Goal: Task Accomplishment & Management: Complete application form

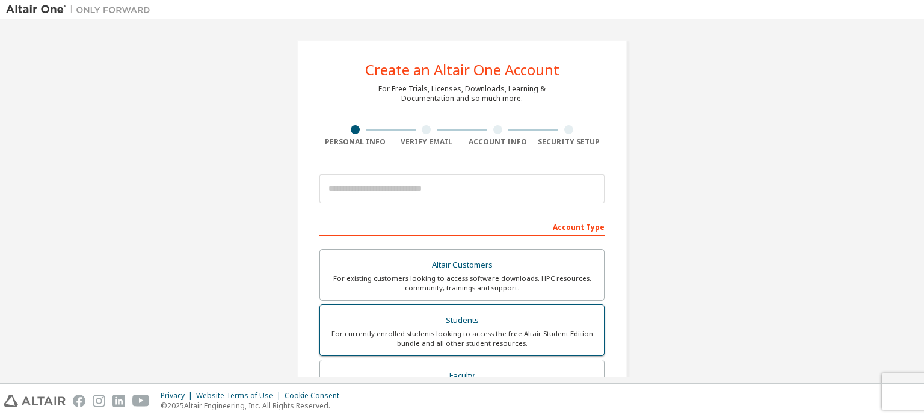
scroll to position [181, 0]
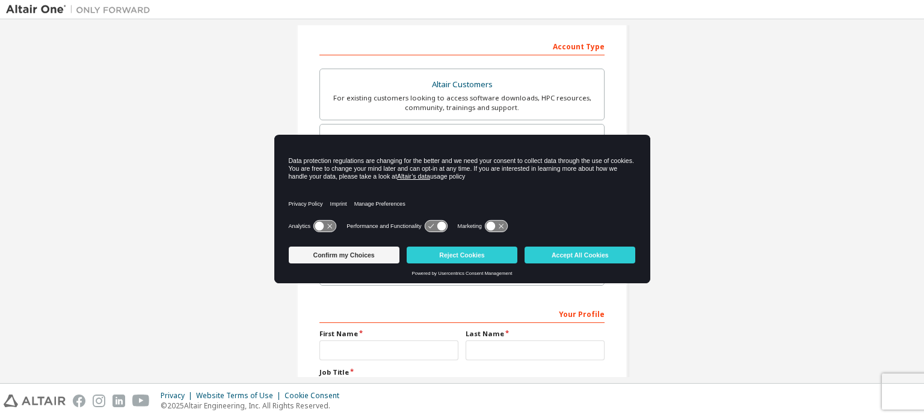
drag, startPoint x: 137, startPoint y: 265, endPoint x: 82, endPoint y: 78, distance: 195.0
click at [136, 264] on div "Create an Altair One Account For Free Trials, Licenses, Downloads, Learning & D…" at bounding box center [462, 163] width 912 height 637
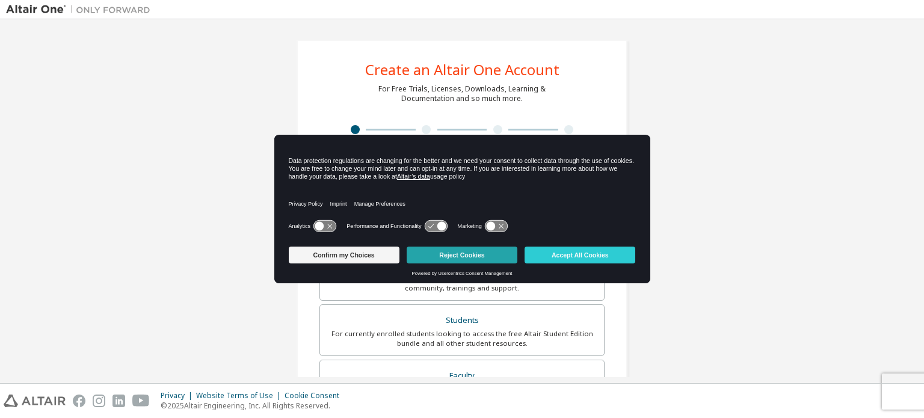
click at [442, 255] on button "Reject Cookies" at bounding box center [462, 255] width 111 height 17
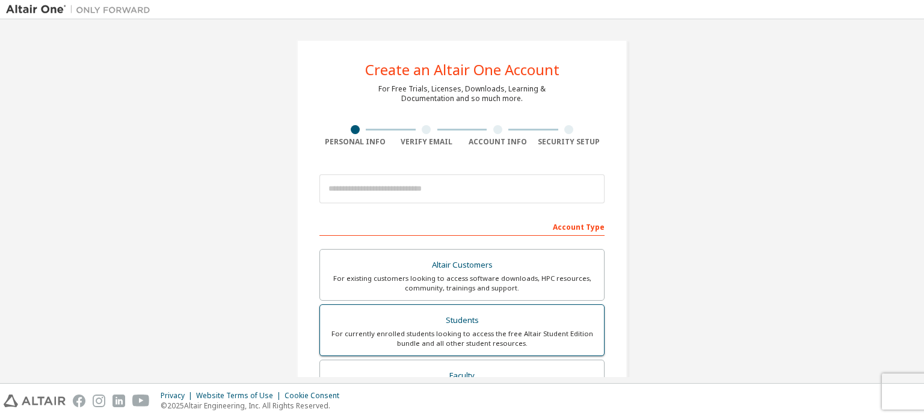
click at [472, 332] on div "For currently enrolled students looking to access the free Altair Student Editi…" at bounding box center [462, 338] width 270 height 19
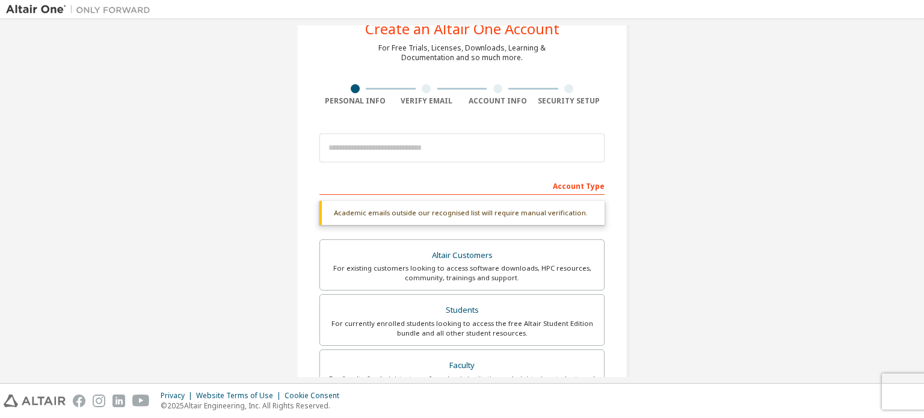
scroll to position [181, 0]
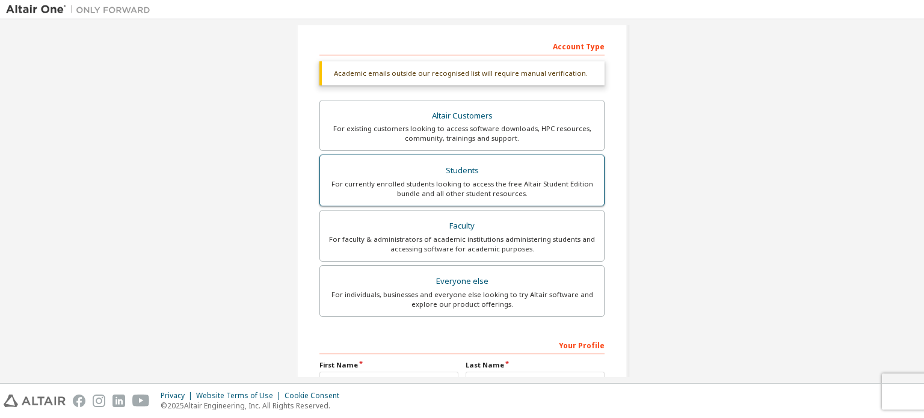
click at [510, 191] on div "For currently enrolled students looking to access the free Altair Student Editi…" at bounding box center [462, 188] width 270 height 19
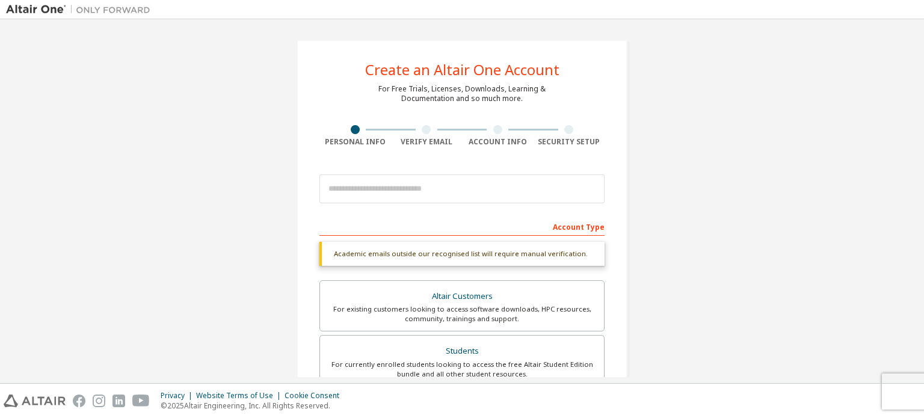
scroll to position [0, 0]
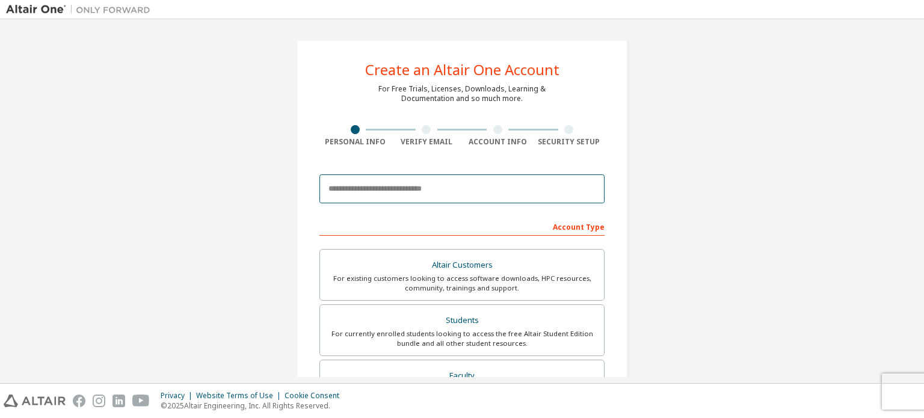
click at [405, 198] on input "email" at bounding box center [461, 188] width 285 height 29
type input "**********"
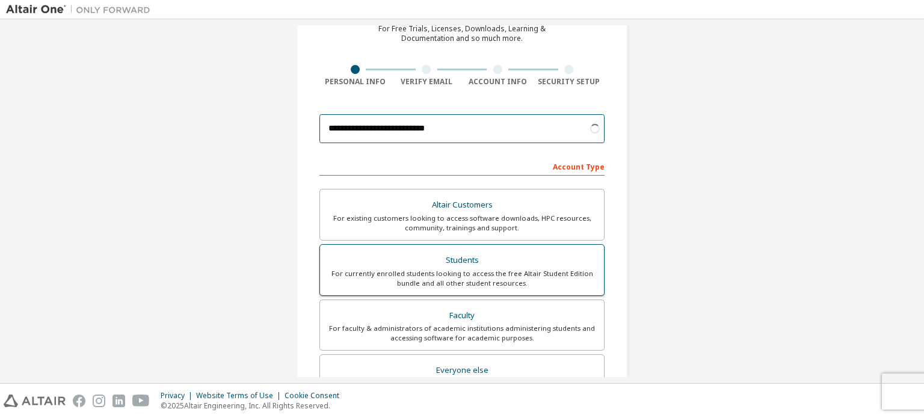
scroll to position [282, 0]
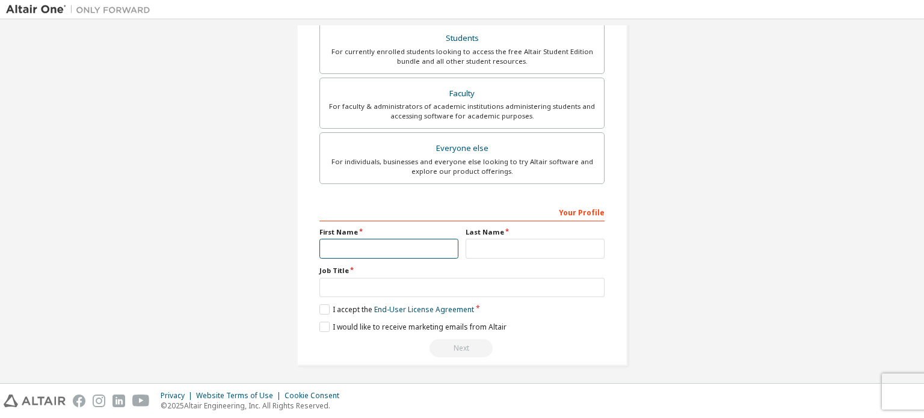
click at [407, 245] on input "text" at bounding box center [388, 249] width 139 height 20
type input "*****"
click at [383, 245] on input "*****" at bounding box center [388, 249] width 139 height 20
drag, startPoint x: 378, startPoint y: 247, endPoint x: 366, endPoint y: 248, distance: 12.6
click at [378, 247] on input "*****" at bounding box center [388, 249] width 139 height 20
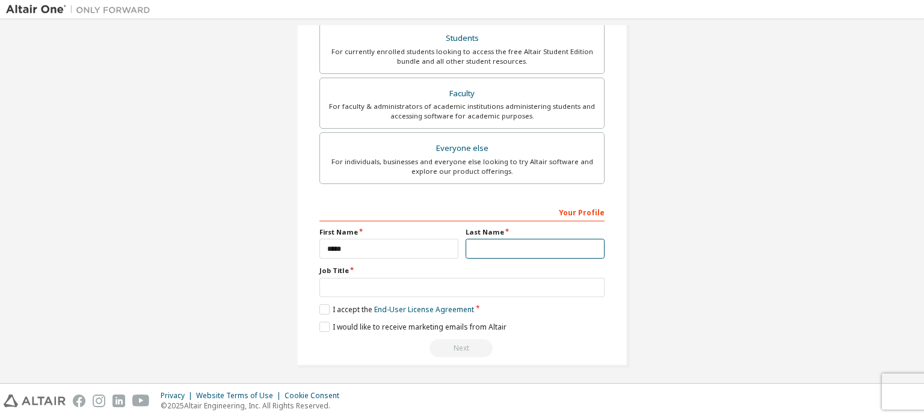
click at [477, 245] on input "text" at bounding box center [535, 249] width 139 height 20
click at [525, 253] on input "*******" at bounding box center [535, 249] width 139 height 20
type input "******"
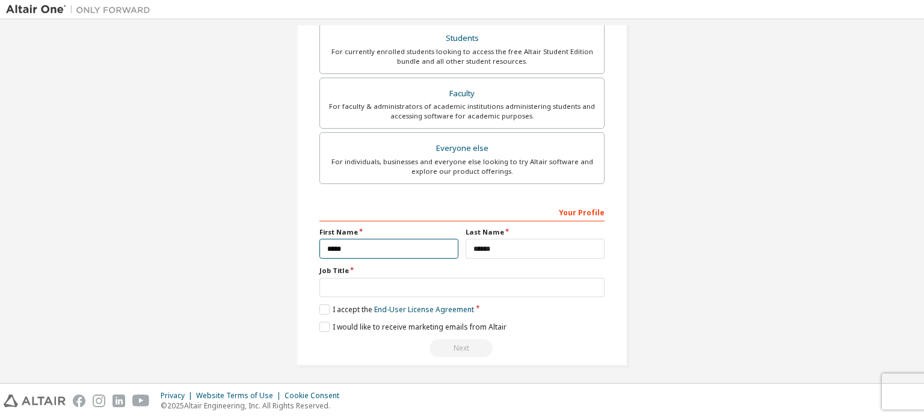
click at [392, 248] on input "*****" at bounding box center [388, 249] width 139 height 20
type input "*****"
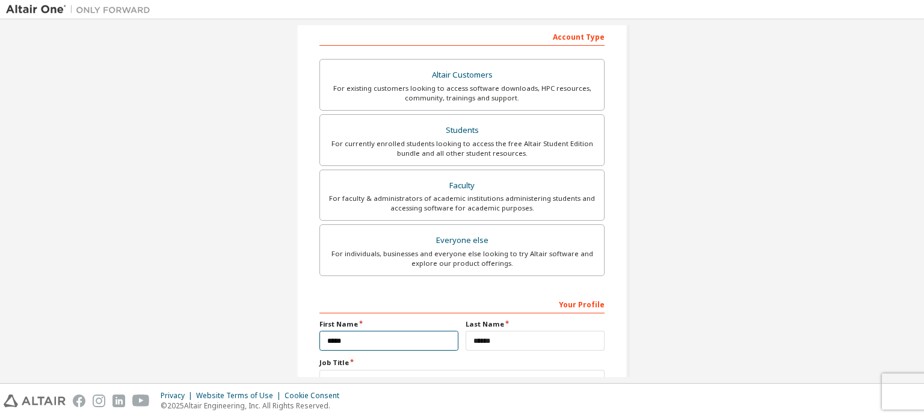
scroll to position [0, 0]
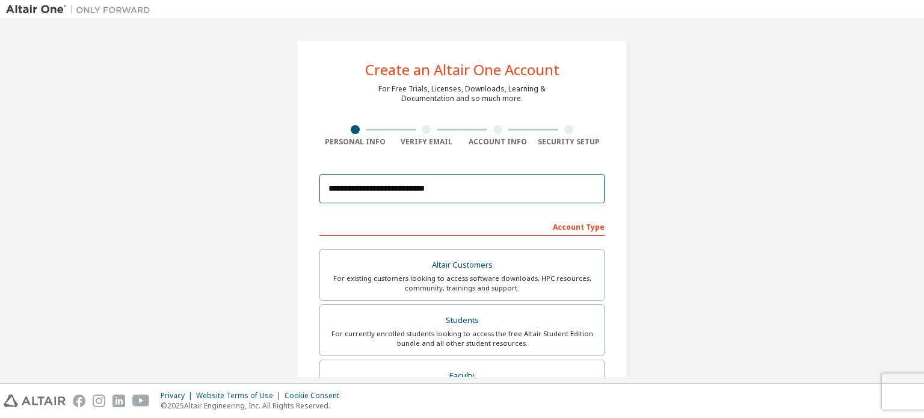
click at [403, 190] on input "**********" at bounding box center [461, 188] width 285 height 29
type input "**********"
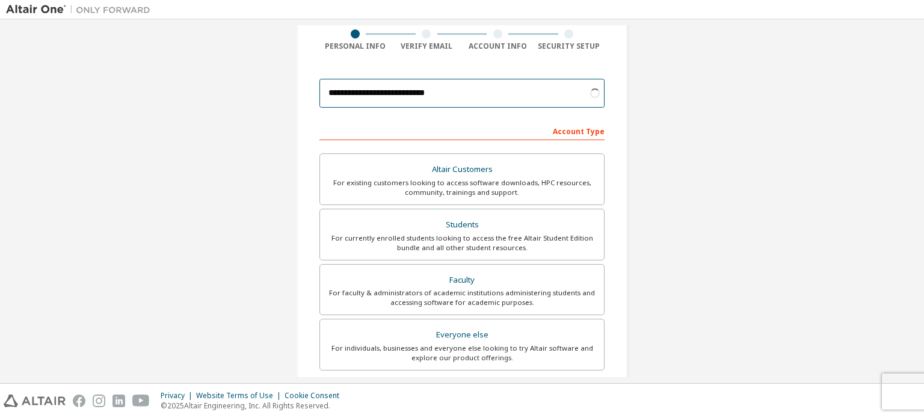
scroll to position [282, 0]
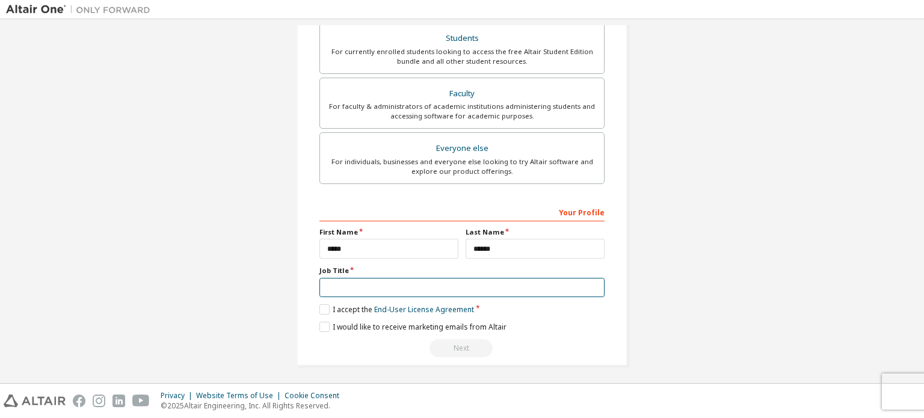
click at [385, 281] on input "text" at bounding box center [461, 288] width 285 height 20
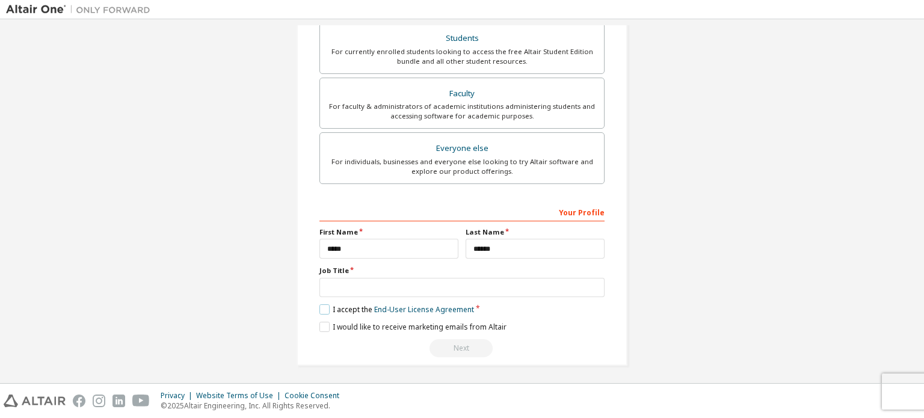
click at [320, 304] on label "I accept the End-User License Agreement" at bounding box center [396, 309] width 155 height 10
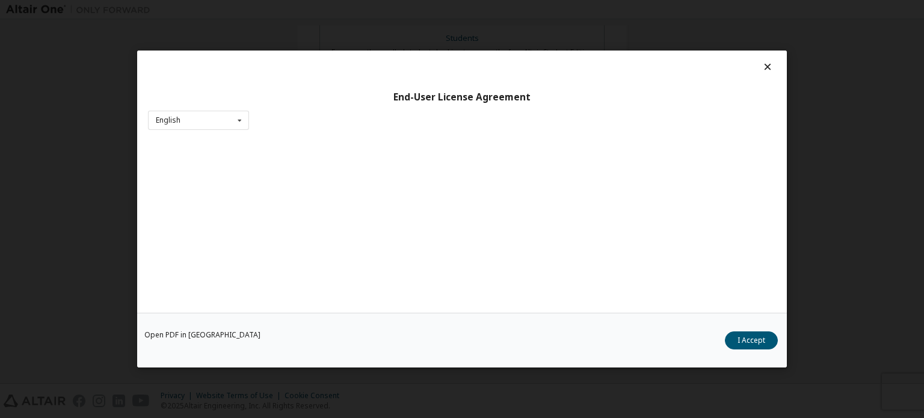
drag, startPoint x: 547, startPoint y: 342, endPoint x: 517, endPoint y: 325, distance: 34.5
click at [546, 342] on div "Open PDF in New Tab I Accept" at bounding box center [462, 340] width 650 height 55
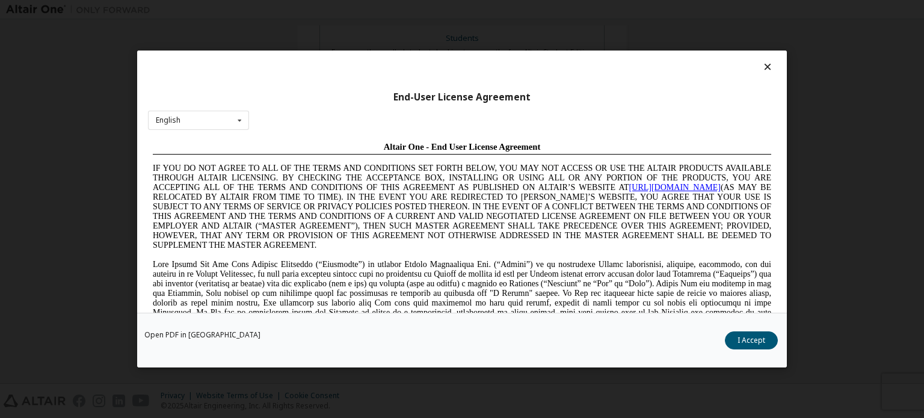
scroll to position [0, 0]
drag, startPoint x: 67, startPoint y: 146, endPoint x: 748, endPoint y: 95, distance: 682.4
click at [77, 144] on div "End-User License Agreement English English Chinese French German Japanese Korea…" at bounding box center [462, 209] width 924 height 418
click at [762, 64] on icon at bounding box center [768, 66] width 13 height 11
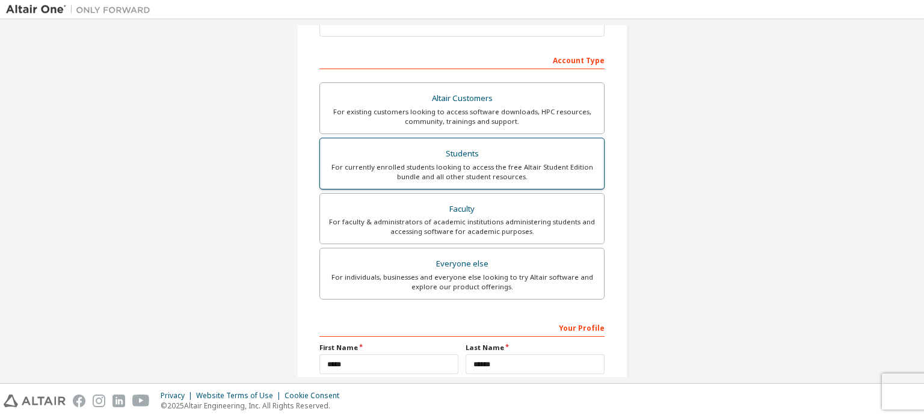
scroll to position [162, 0]
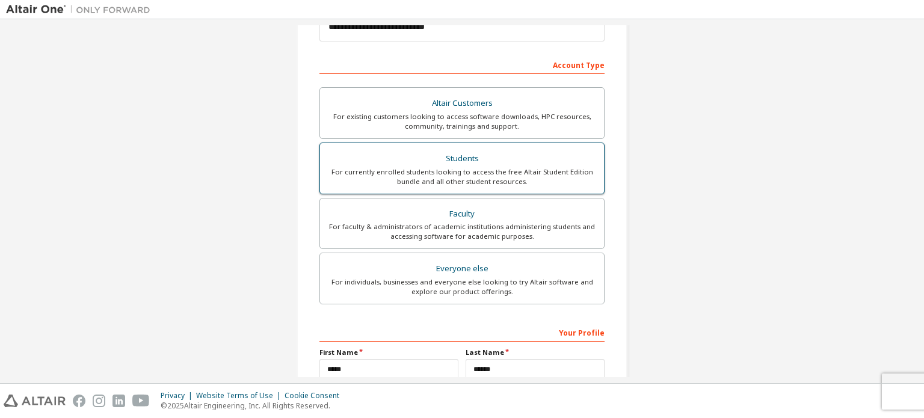
click at [452, 158] on div "Students" at bounding box center [462, 158] width 270 height 17
click at [469, 167] on div "For currently enrolled students looking to access the free Altair Student Editi…" at bounding box center [462, 176] width 270 height 19
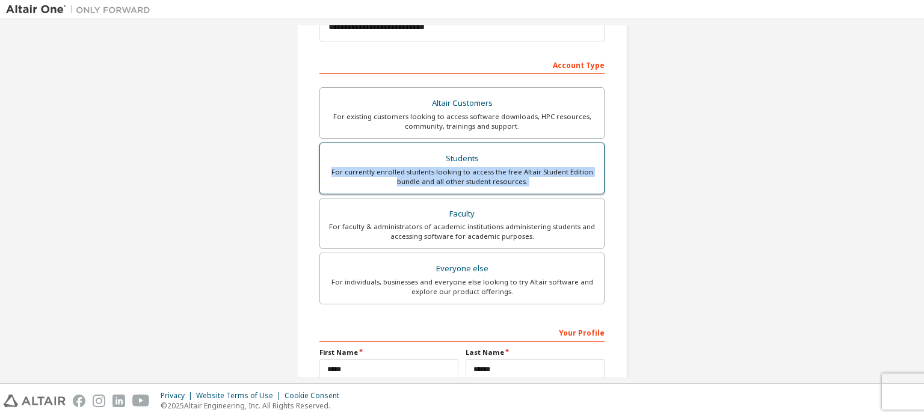
click at [469, 167] on div "For currently enrolled students looking to access the free Altair Student Editi…" at bounding box center [462, 176] width 270 height 19
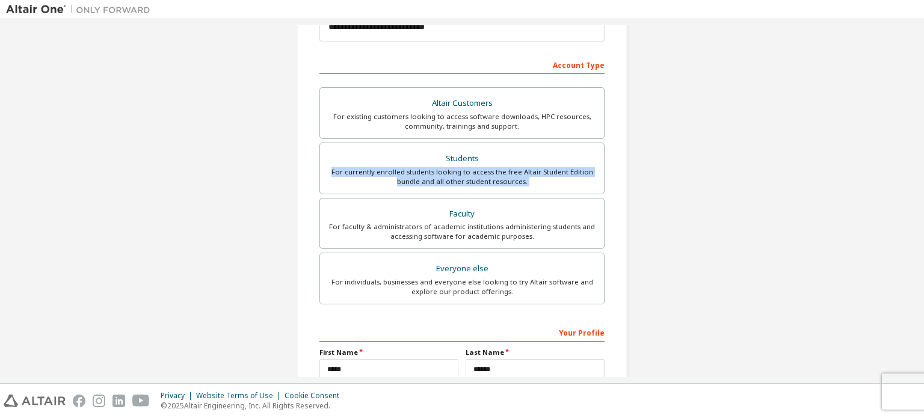
drag, startPoint x: 177, startPoint y: 204, endPoint x: 184, endPoint y: 205, distance: 7.3
click at [177, 204] on div "**********" at bounding box center [462, 181] width 912 height 637
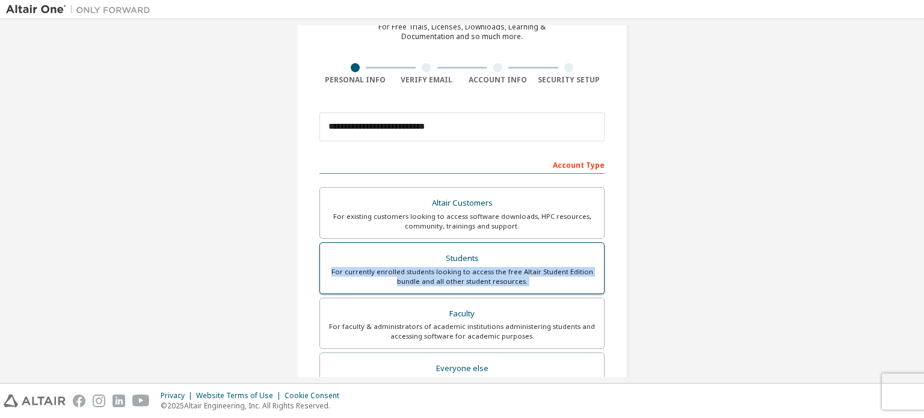
scroll to position [102, 0]
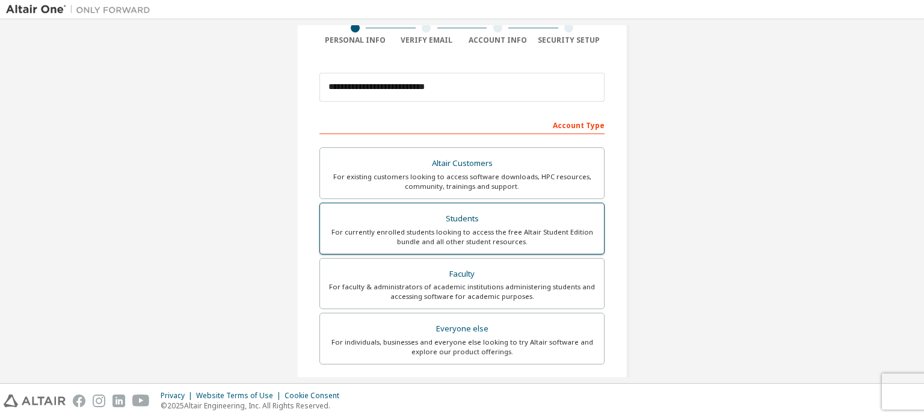
click at [568, 218] on div "Students" at bounding box center [462, 219] width 270 height 17
click at [506, 229] on div "For currently enrolled students looking to access the free Altair Student Editi…" at bounding box center [462, 236] width 270 height 19
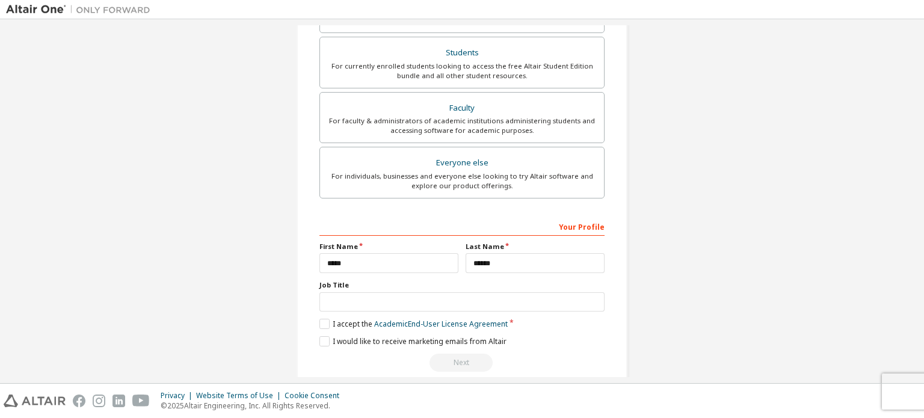
scroll to position [282, 0]
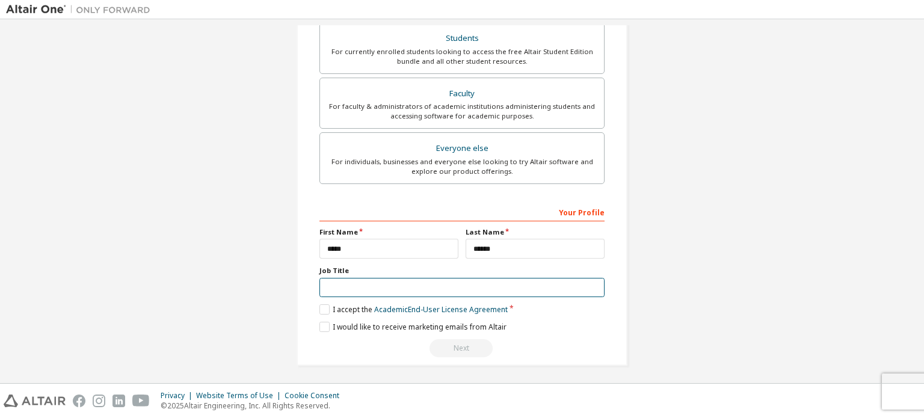
click at [390, 286] on input "text" at bounding box center [461, 288] width 285 height 20
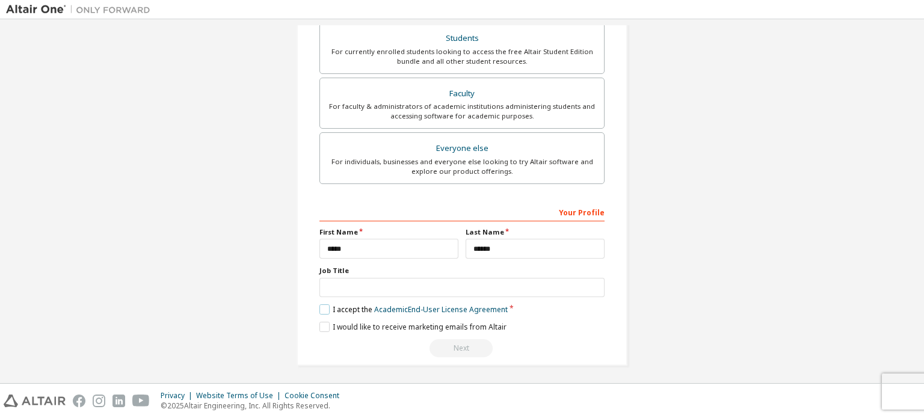
click at [323, 304] on label "I accept the Academic End-User License Agreement" at bounding box center [413, 309] width 188 height 10
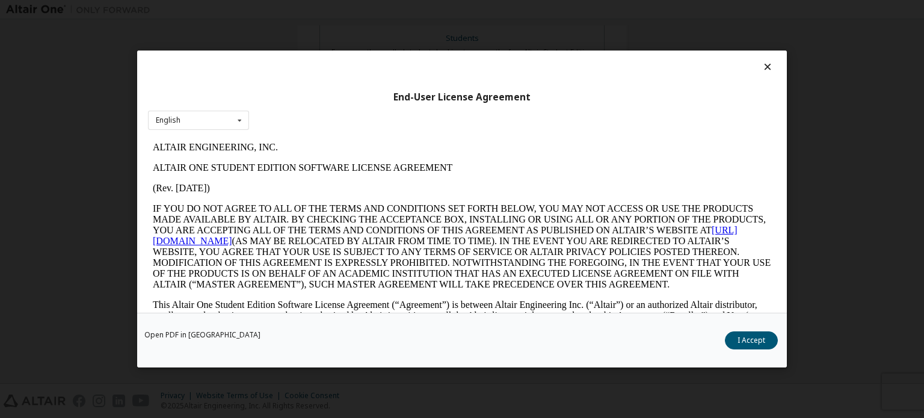
scroll to position [0, 0]
drag, startPoint x: 319, startPoint y: 317, endPoint x: 320, endPoint y: 91, distance: 225.6
click at [319, 317] on div "Open PDF in New Tab I Accept" at bounding box center [462, 340] width 650 height 55
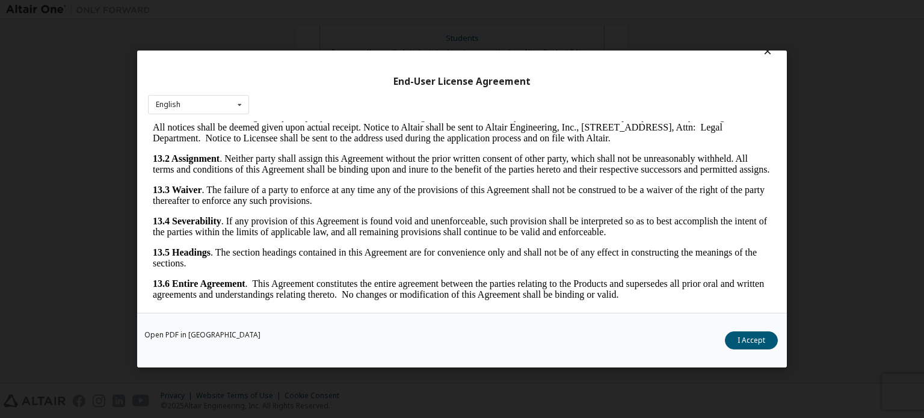
scroll to position [26, 0]
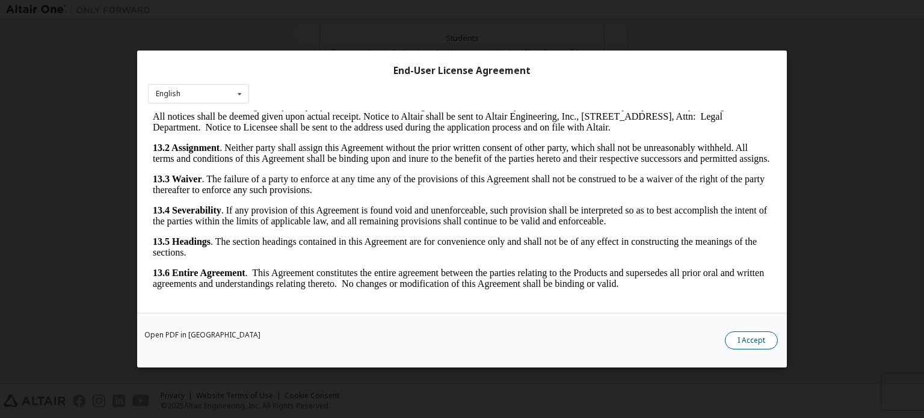
click at [745, 338] on button "I Accept" at bounding box center [751, 341] width 53 height 18
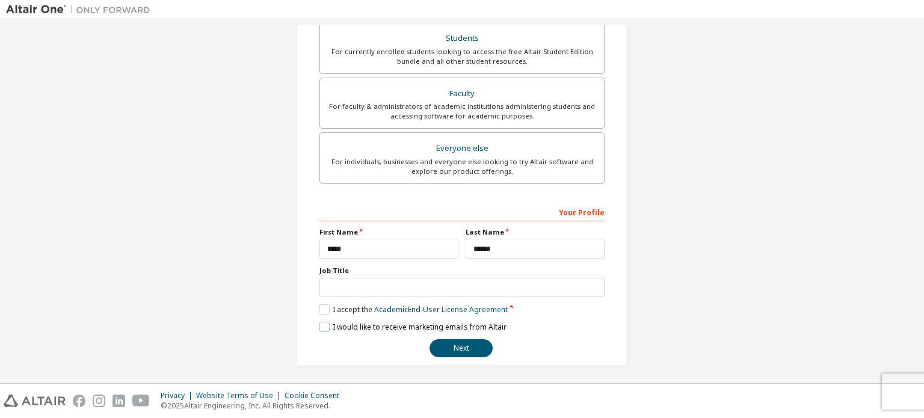
click at [323, 324] on label "I would like to receive marketing emails from Altair" at bounding box center [412, 327] width 187 height 10
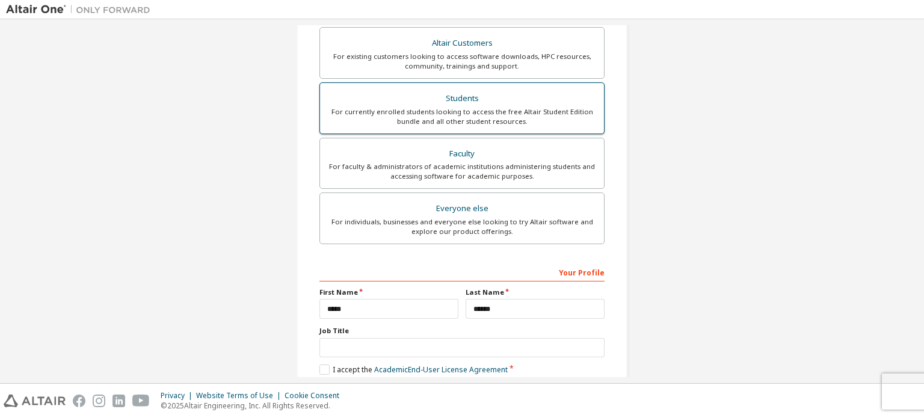
click at [479, 114] on div "For currently enrolled students looking to access the free Altair Student Editi…" at bounding box center [462, 116] width 270 height 19
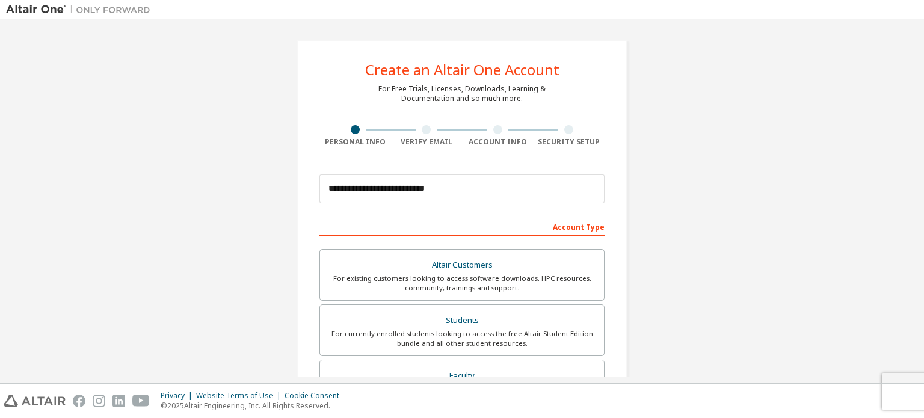
scroll to position [282, 0]
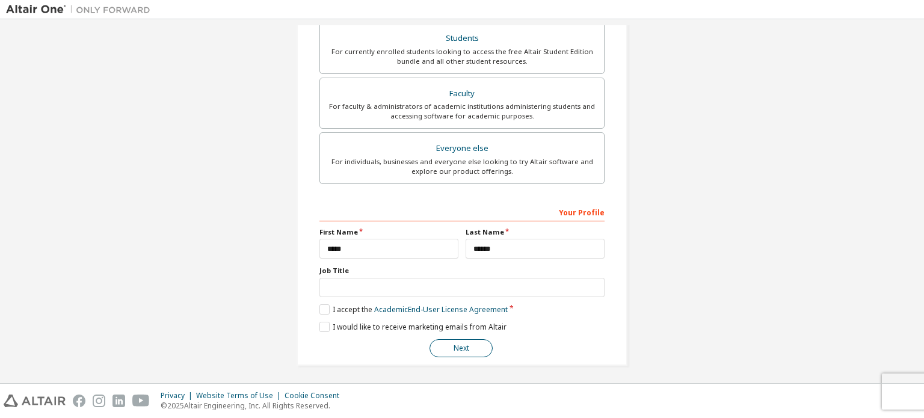
click at [476, 341] on button "Next" at bounding box center [461, 348] width 63 height 18
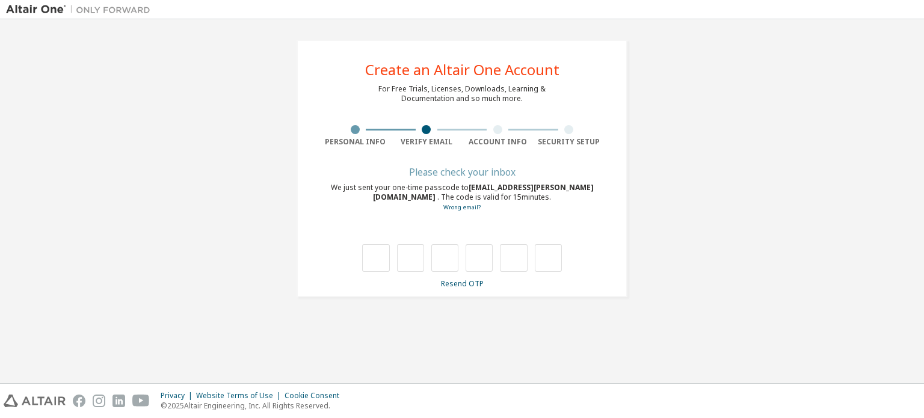
scroll to position [0, 0]
type input "*"
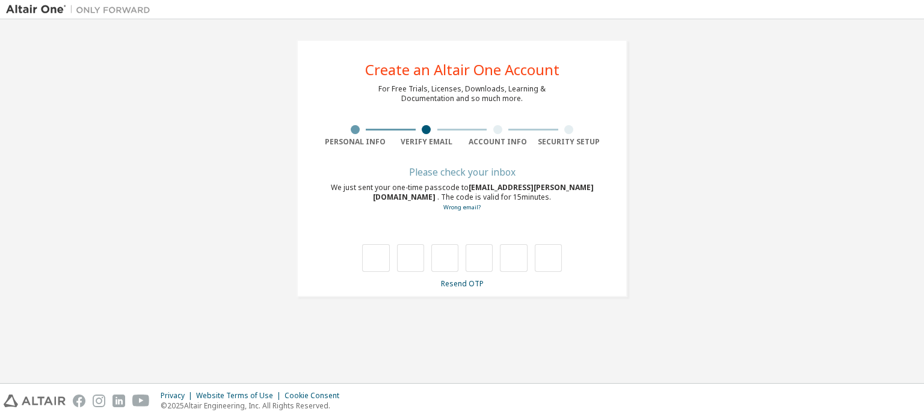
type input "*"
